Goal: Transaction & Acquisition: Book appointment/travel/reservation

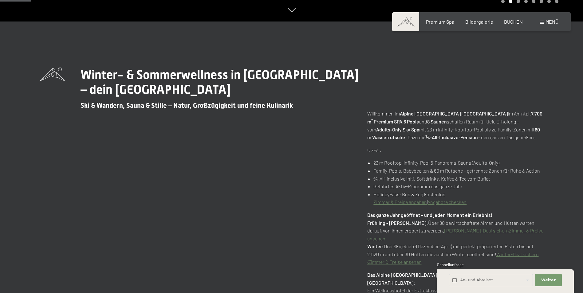
scroll to position [338, 0]
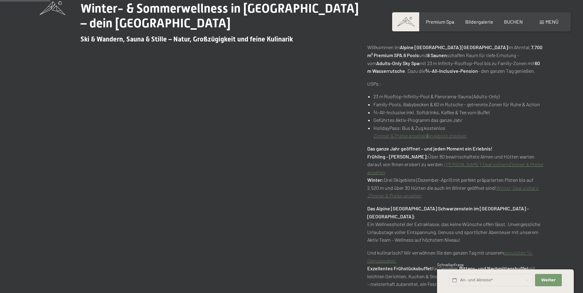
click at [443, 137] on link "Angebote checken" at bounding box center [447, 136] width 39 height 6
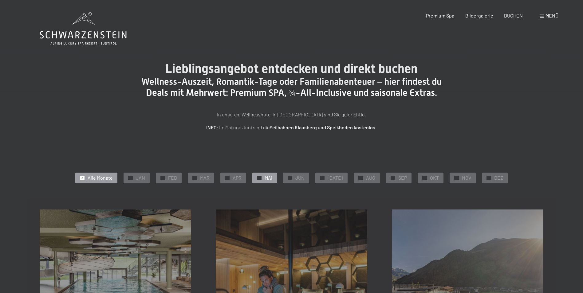
click at [272, 176] on span "MAI" at bounding box center [269, 178] width 8 height 7
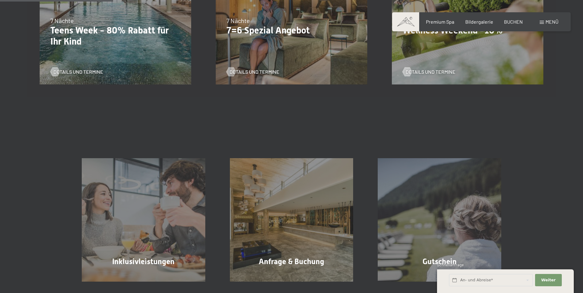
scroll to position [92, 0]
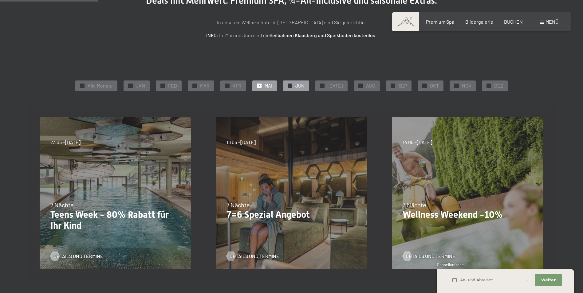
click at [302, 83] on span "JUN" at bounding box center [299, 85] width 9 height 7
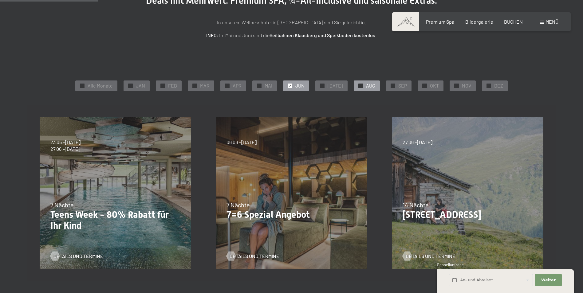
click at [366, 87] on span "AUG" at bounding box center [370, 85] width 9 height 7
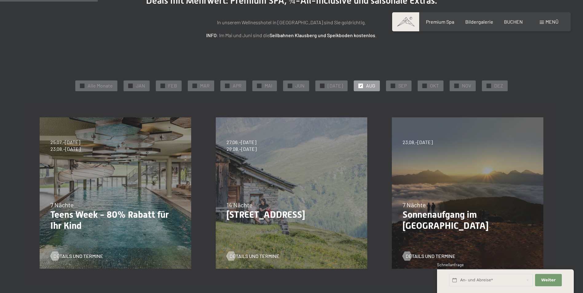
click at [424, 212] on p "Sonnenaufgang im [GEOGRAPHIC_DATA]" at bounding box center [468, 220] width 130 height 22
click at [428, 256] on span "Details und Termine" at bounding box center [437, 256] width 50 height 7
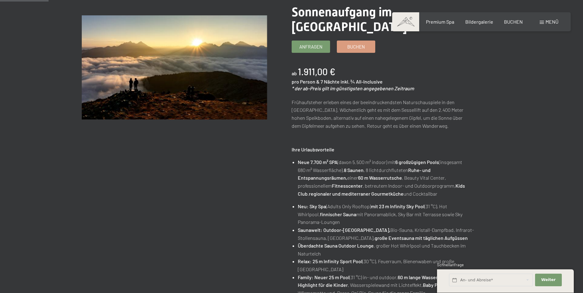
scroll to position [61, 0]
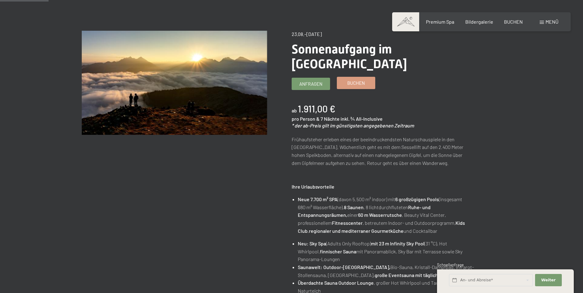
click at [362, 80] on span "Buchen" at bounding box center [356, 83] width 18 height 6
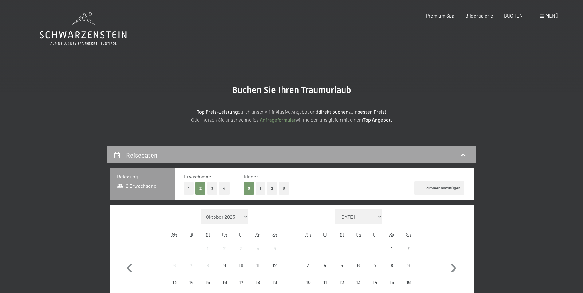
select select "2026-08-01"
select select "2026-09-01"
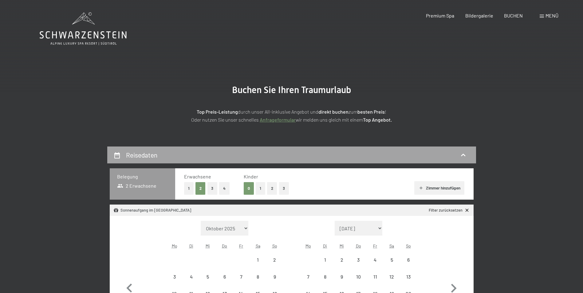
select select "2026-08-01"
select select "2026-09-01"
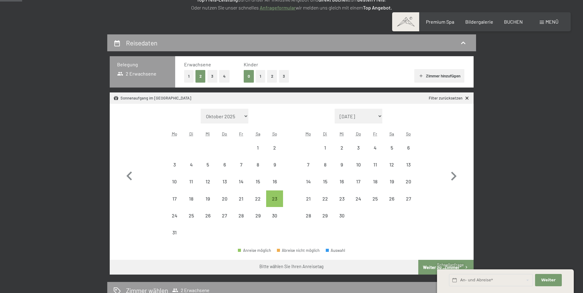
scroll to position [123, 0]
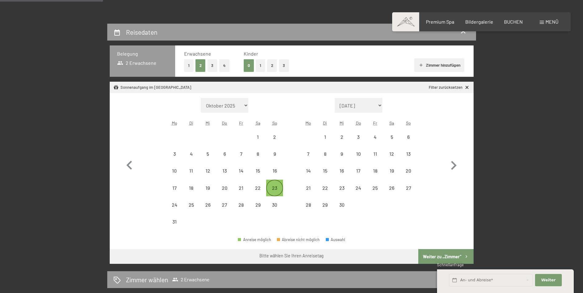
click at [275, 188] on div "23" at bounding box center [274, 193] width 15 height 15
select select "2026-08-01"
select select "2026-09-01"
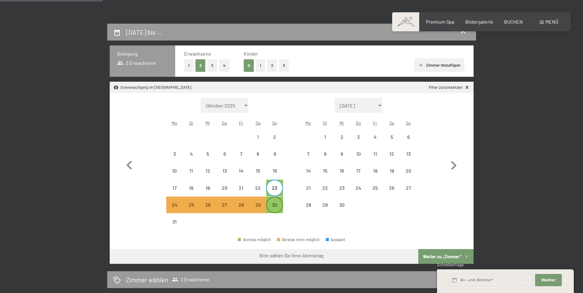
click at [274, 207] on div "30" at bounding box center [274, 210] width 15 height 15
select select "2026-08-01"
select select "2026-09-01"
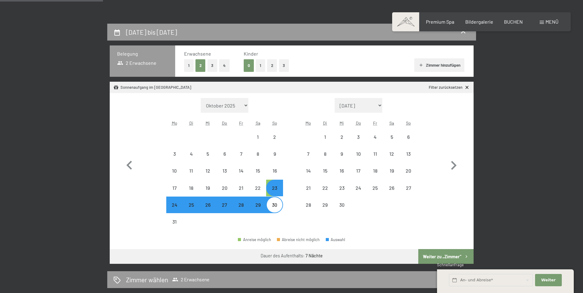
select select "2026-08-01"
select select "2026-09-01"
click at [454, 254] on button "Weiter zu „Zimmer“" at bounding box center [445, 256] width 55 height 15
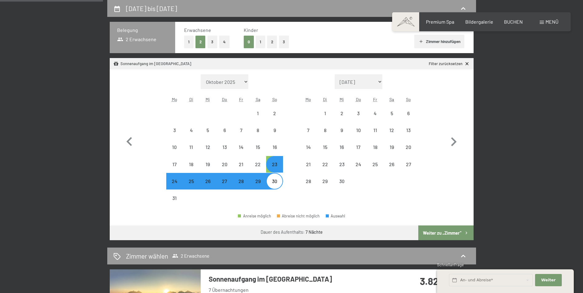
select select "2026-08-01"
select select "2026-09-01"
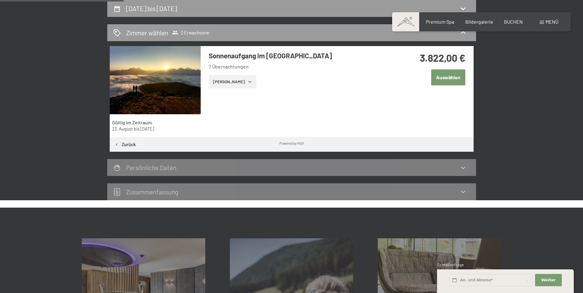
click at [235, 81] on button "Zeige Zimmer" at bounding box center [233, 82] width 48 height 14
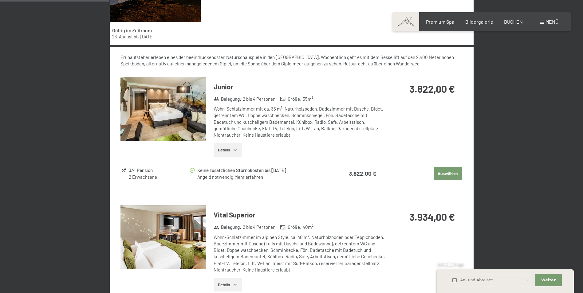
scroll to position [331, 0]
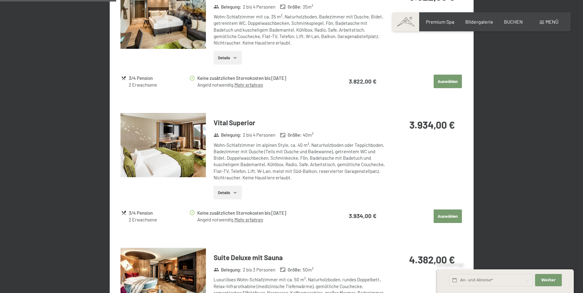
click at [446, 215] on button "Auswählen" at bounding box center [448, 217] width 28 height 14
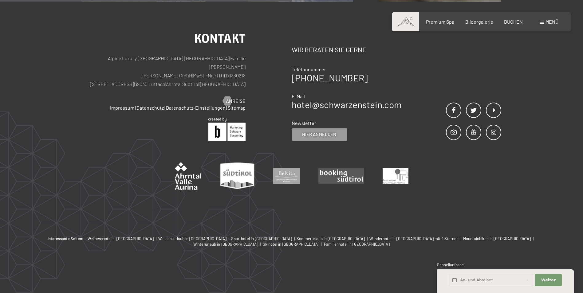
scroll to position [147, 0]
